Goal: Find specific page/section

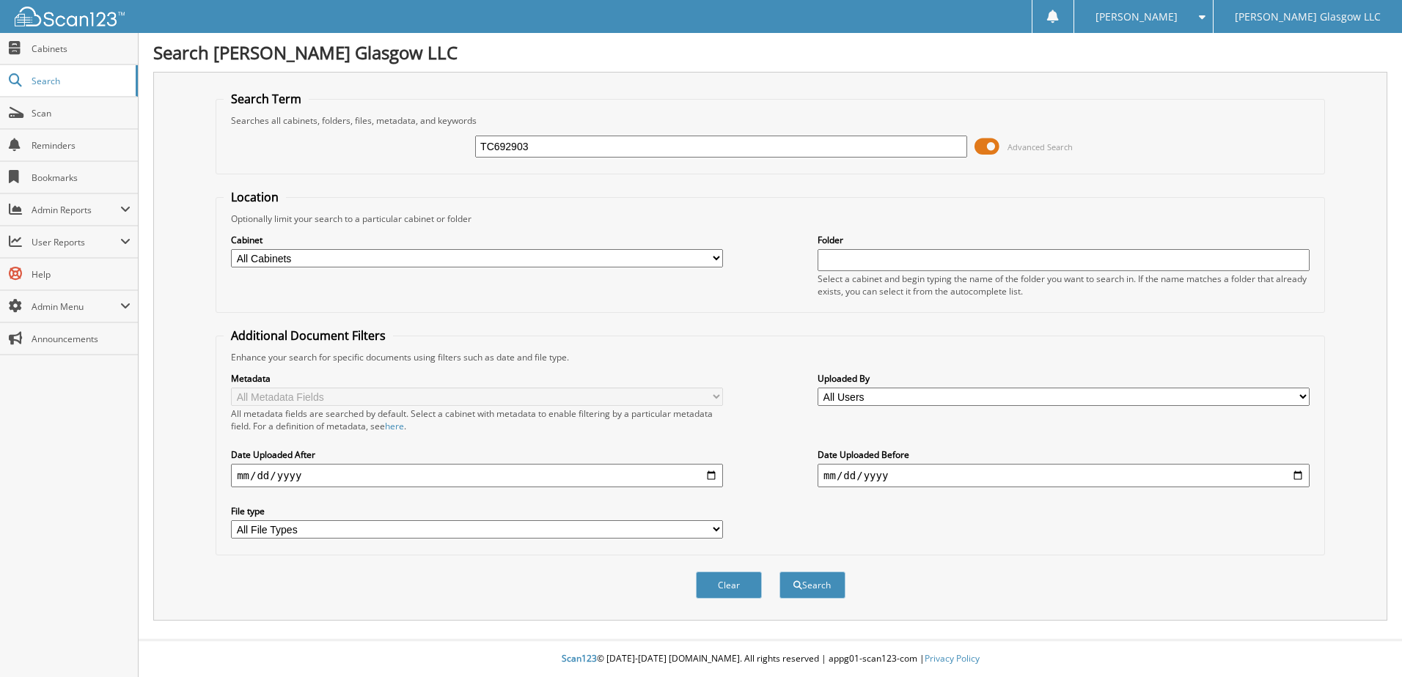
type input "TC692903"
click at [779, 572] on button "Search" at bounding box center [812, 585] width 66 height 27
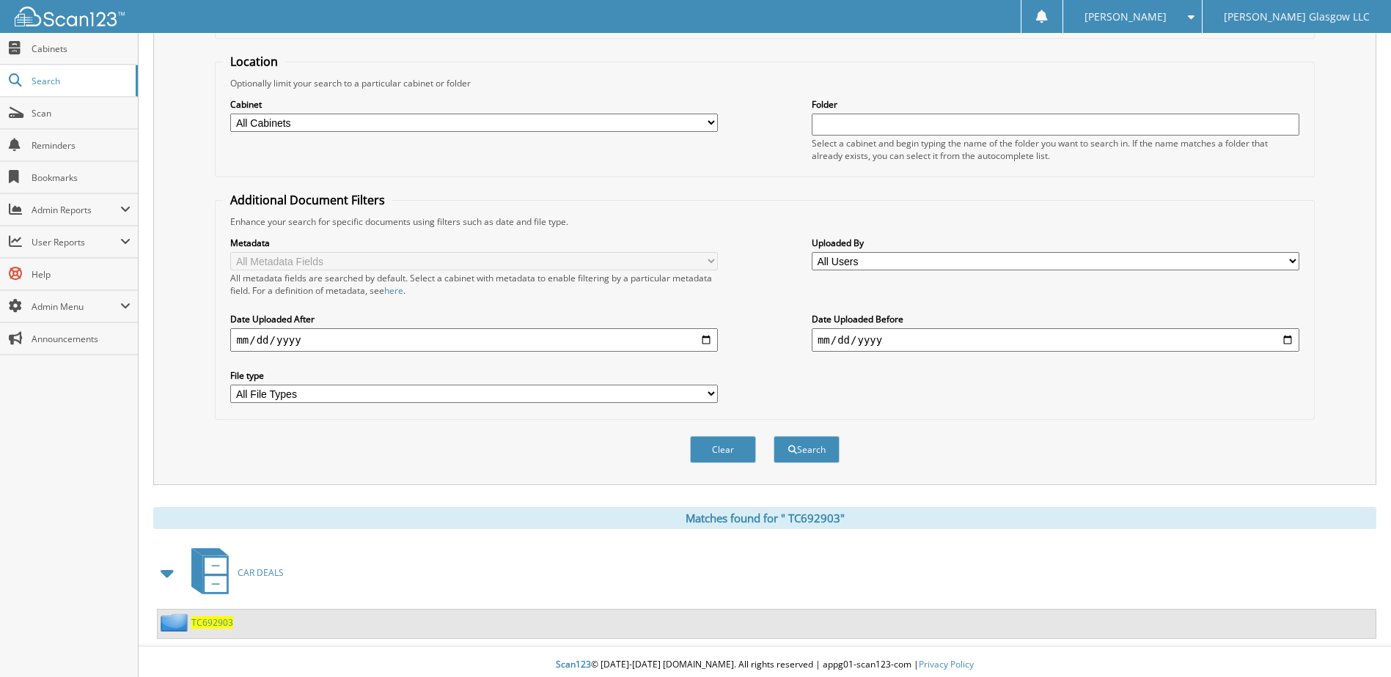
scroll to position [142, 0]
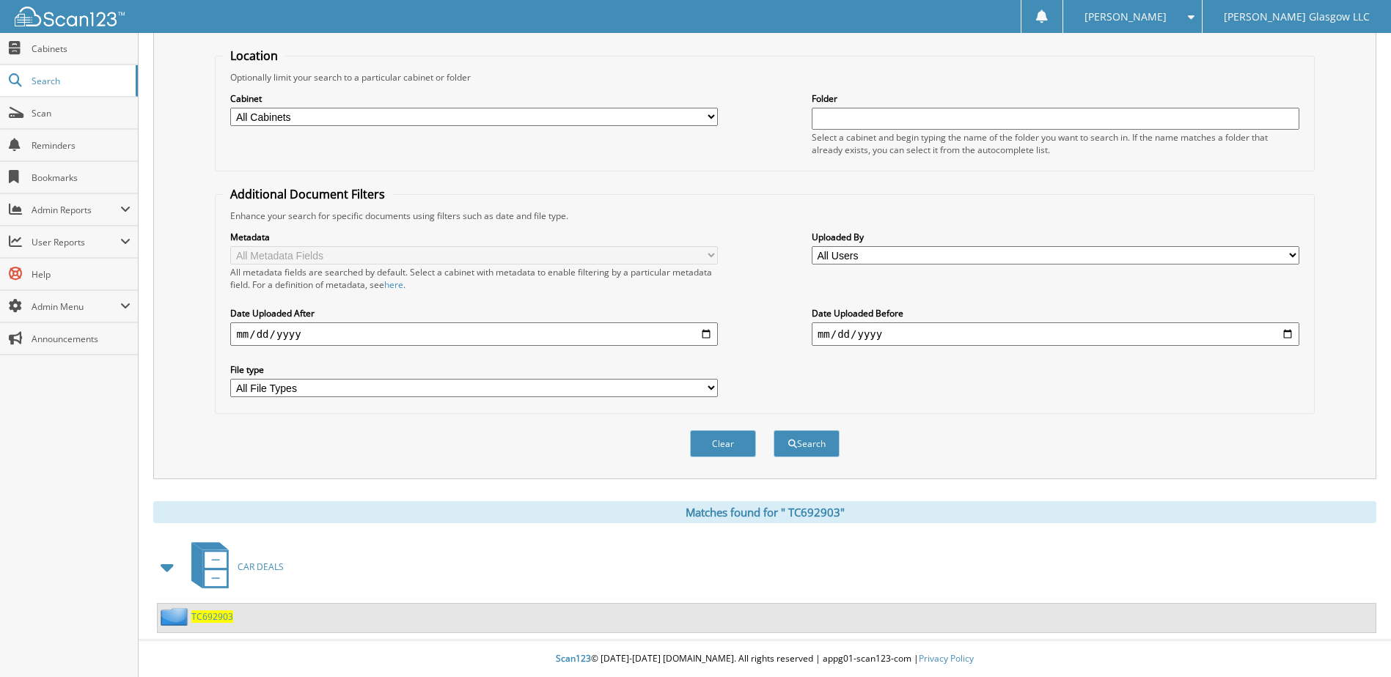
click at [218, 618] on span "T C 6 9 2 9 0 3" at bounding box center [212, 617] width 42 height 12
